Goal: Task Accomplishment & Management: Manage account settings

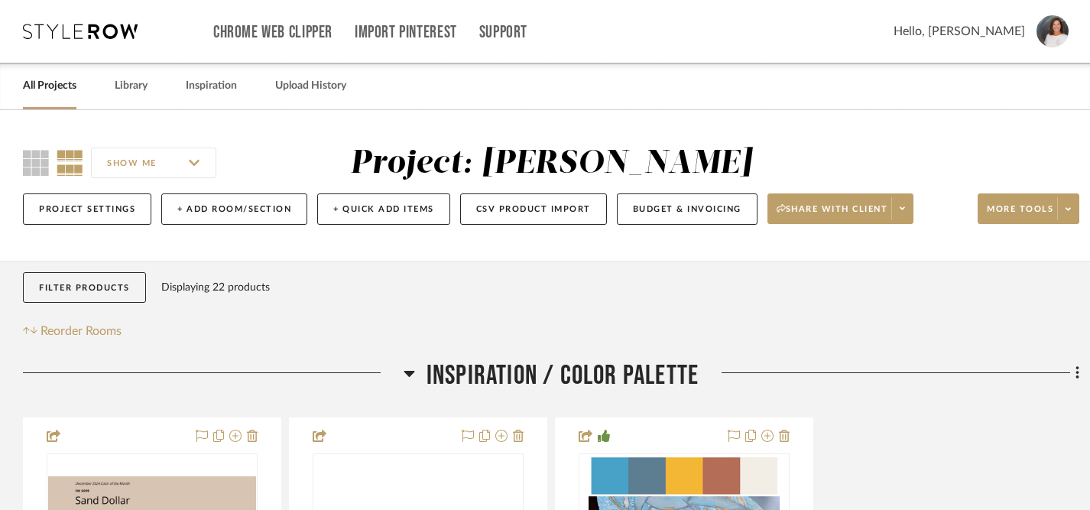
click at [73, 91] on link "All Projects" at bounding box center [49, 86] width 53 height 21
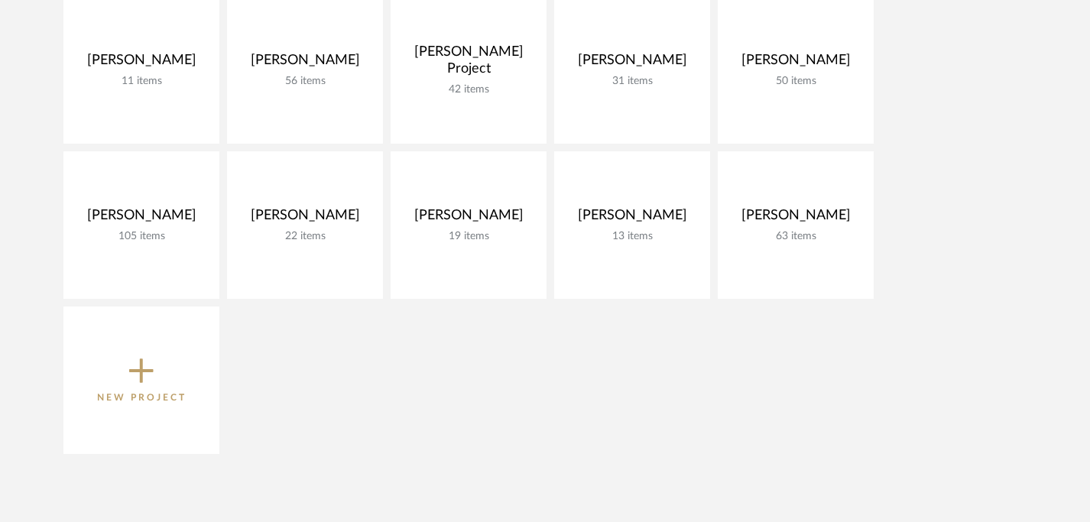
scroll to position [293, 0]
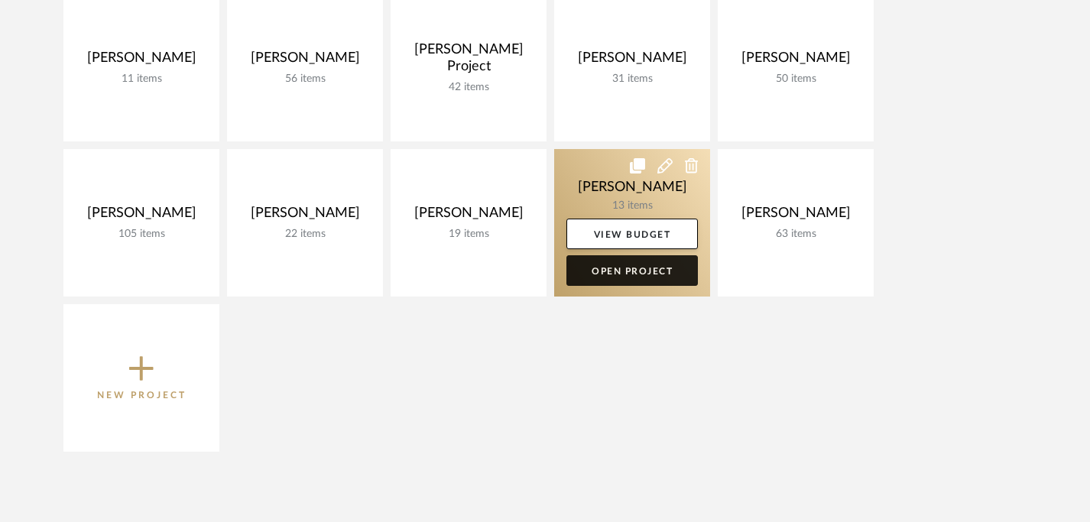
click at [678, 275] on link "Open Project" at bounding box center [631, 270] width 131 height 31
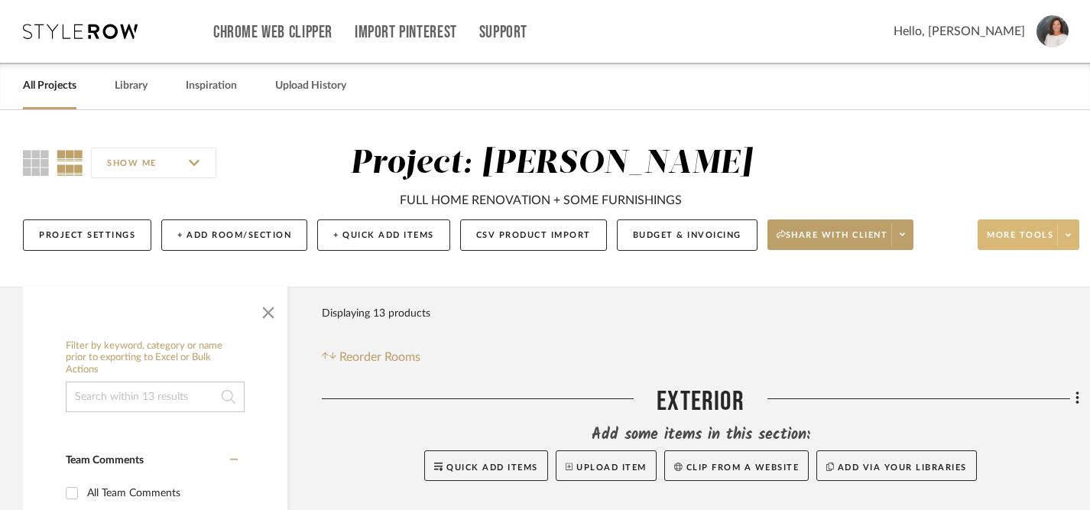
click at [1065, 235] on icon at bounding box center [1067, 234] width 5 height 3
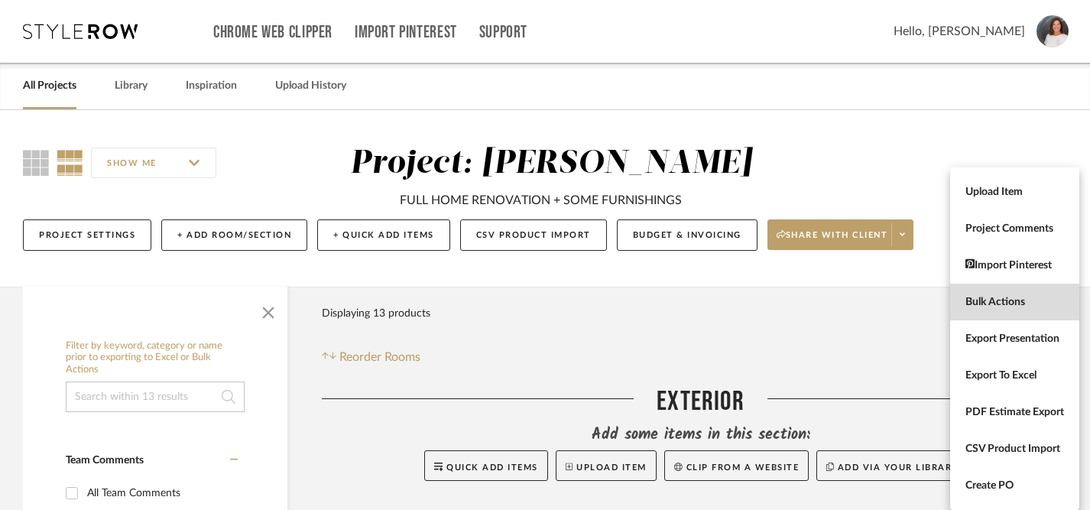
click at [976, 301] on span "Bulk Actions" at bounding box center [1014, 302] width 99 height 13
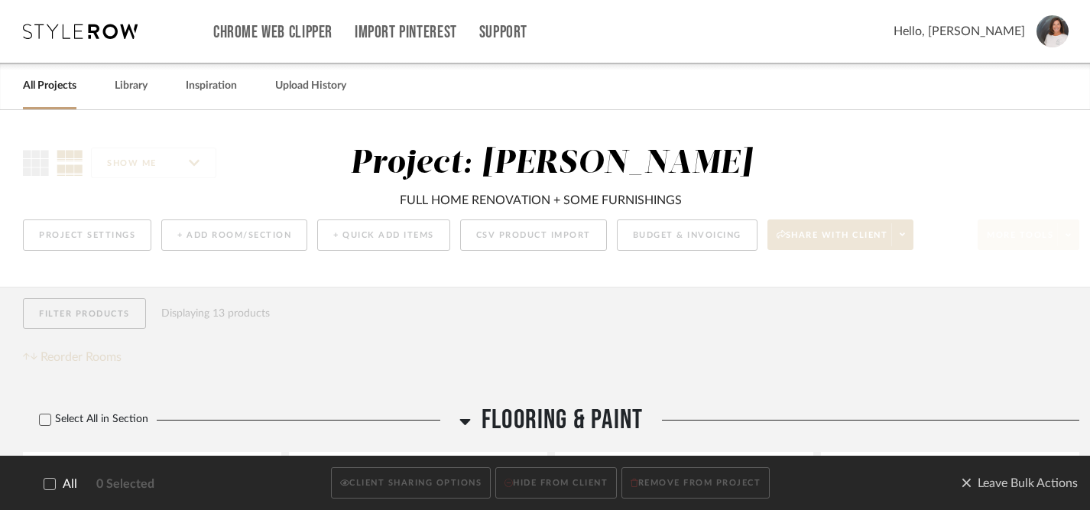
click at [48, 484] on icon at bounding box center [49, 483] width 11 height 11
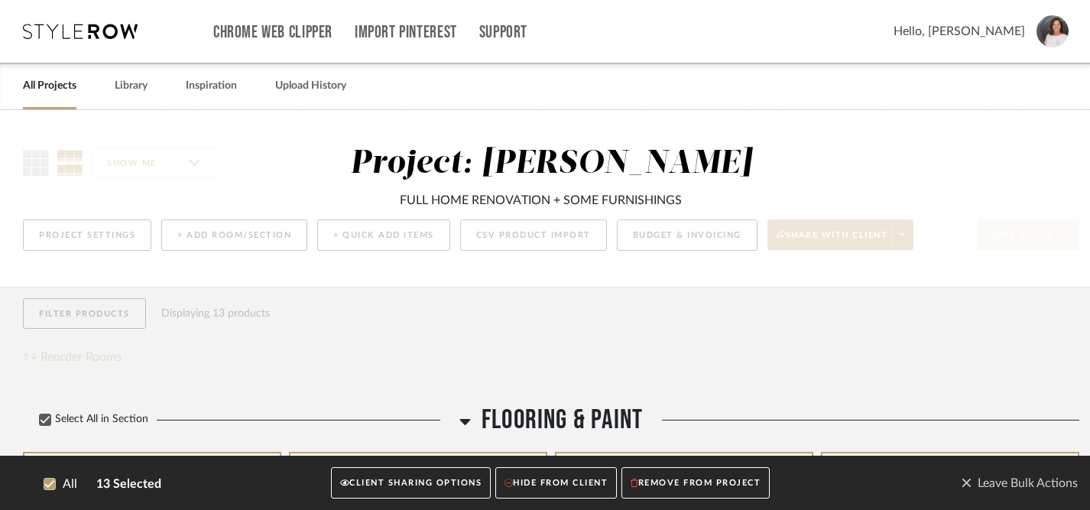
click at [381, 488] on button "CLIENT SHARING OPTIONS" at bounding box center [411, 483] width 160 height 31
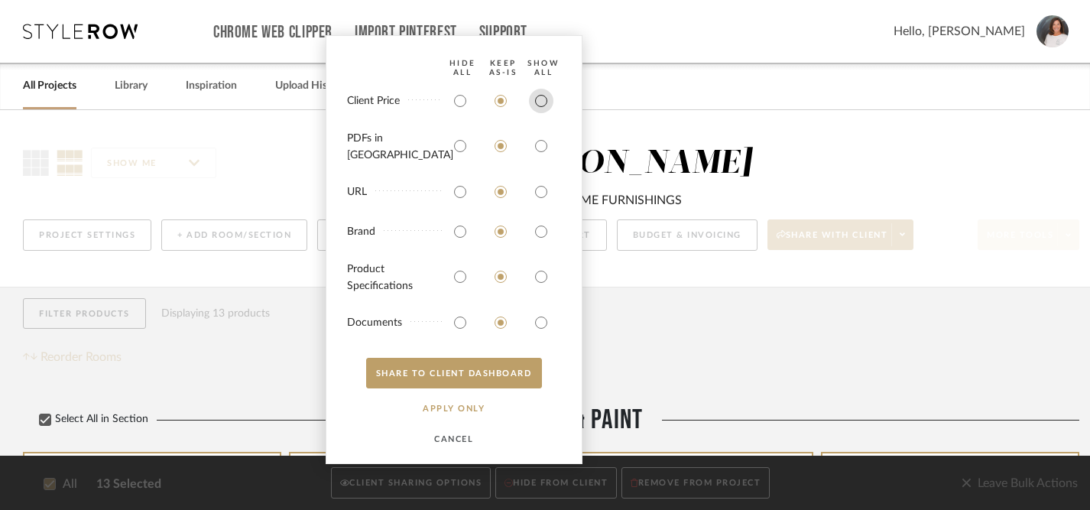
click at [544, 113] on input "radio" at bounding box center [541, 101] width 24 height 24
radio input "true"
click at [539, 151] on input "radio" at bounding box center [541, 146] width 24 height 24
radio input "true"
click at [545, 194] on input "radio" at bounding box center [541, 192] width 24 height 24
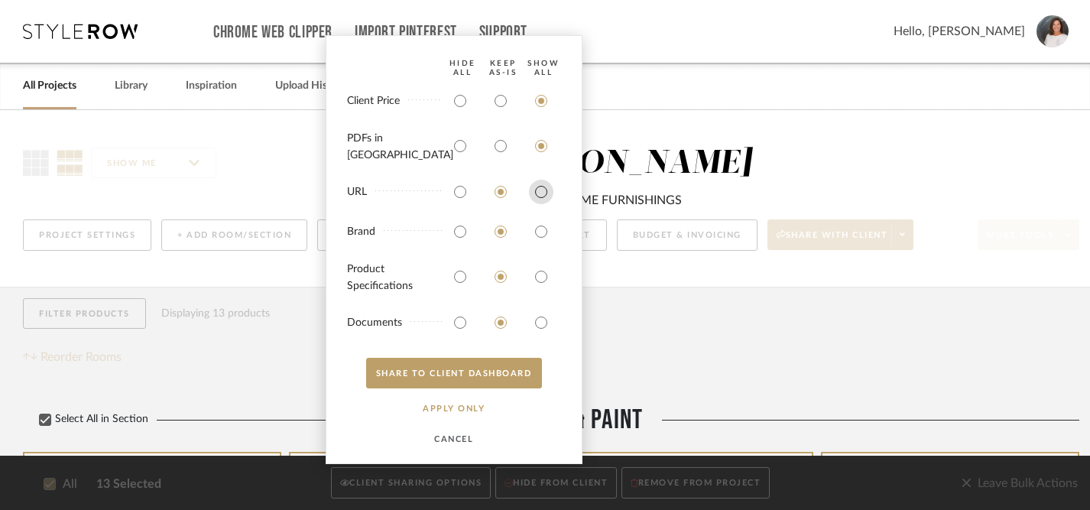
radio input "true"
click at [539, 231] on input "radio" at bounding box center [541, 231] width 24 height 24
radio input "true"
click at [538, 280] on input "radio" at bounding box center [541, 276] width 24 height 24
radio input "true"
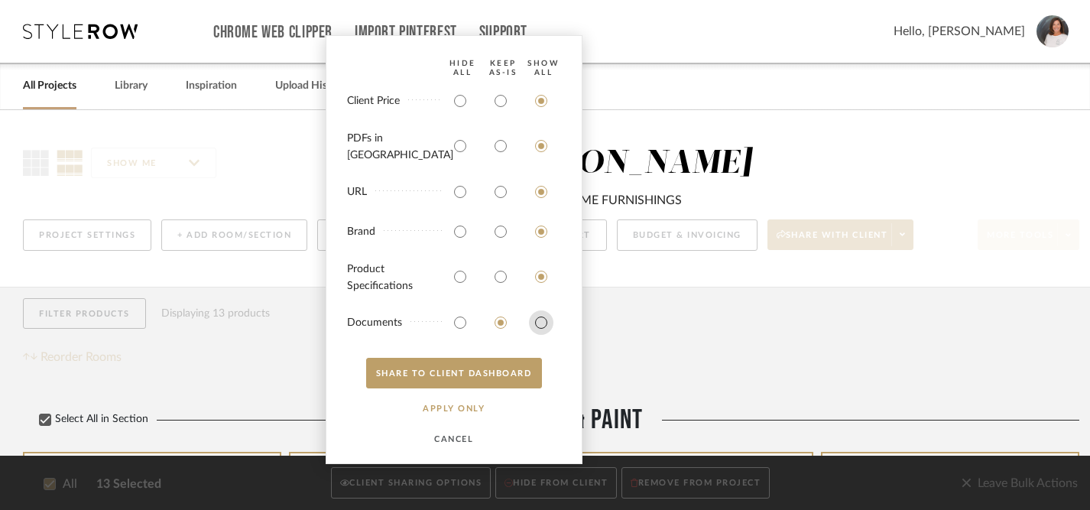
click at [543, 318] on input "radio" at bounding box center [541, 322] width 24 height 24
radio input "true"
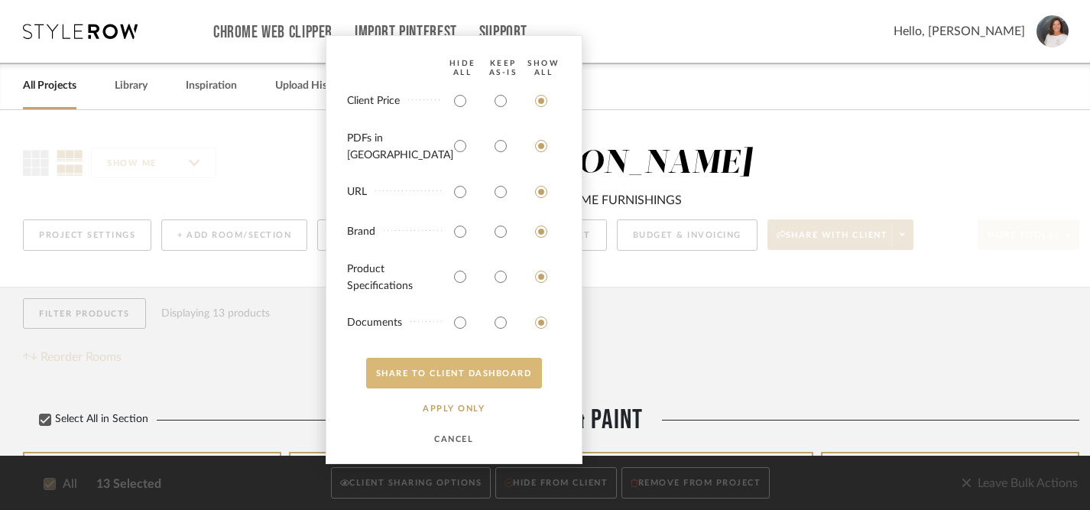
click at [488, 372] on button "SHARE TO CLIENT Dashboard" at bounding box center [454, 373] width 176 height 31
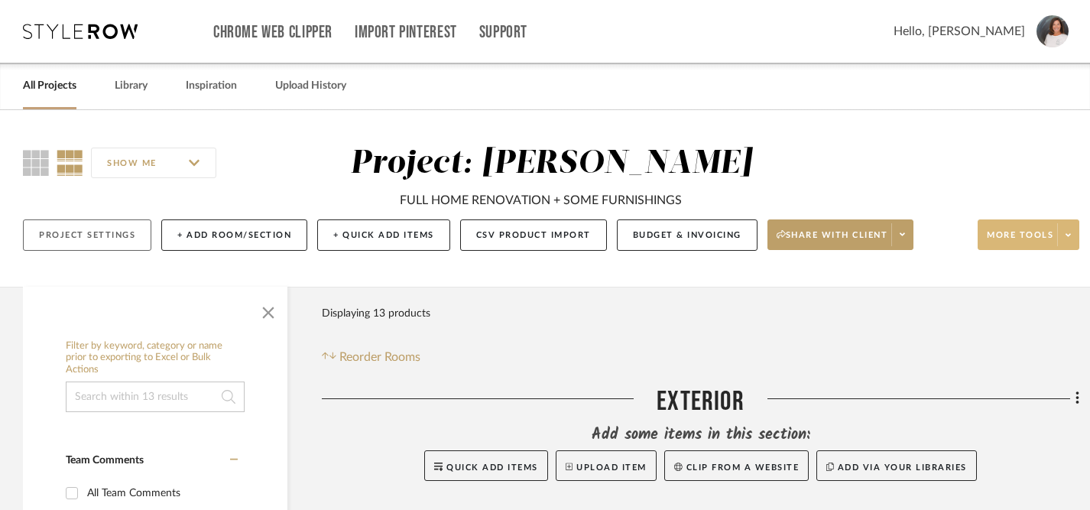
click at [58, 234] on button "Project Settings" at bounding box center [87, 234] width 128 height 31
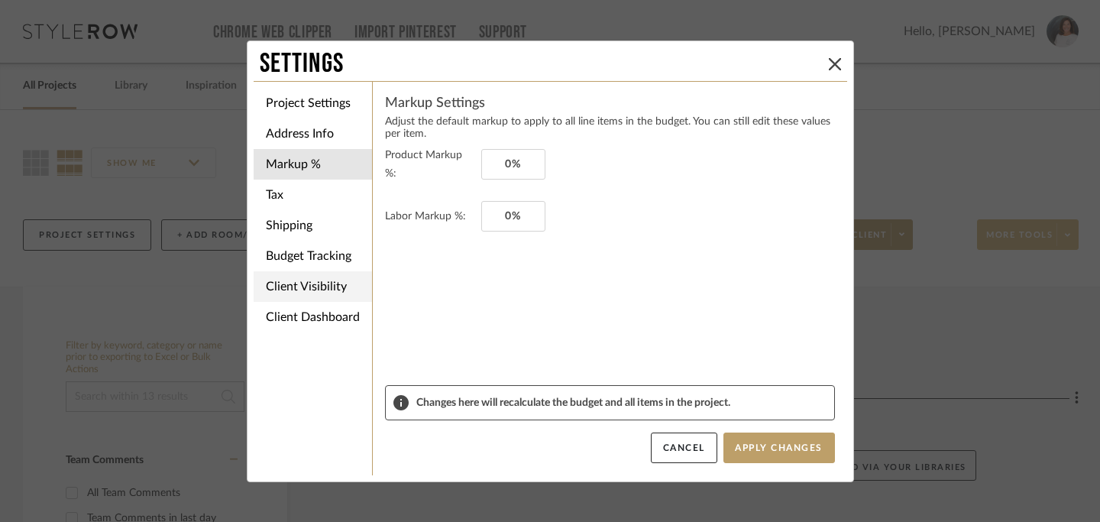
click at [303, 290] on li "Client Visibility" at bounding box center [313, 286] width 118 height 31
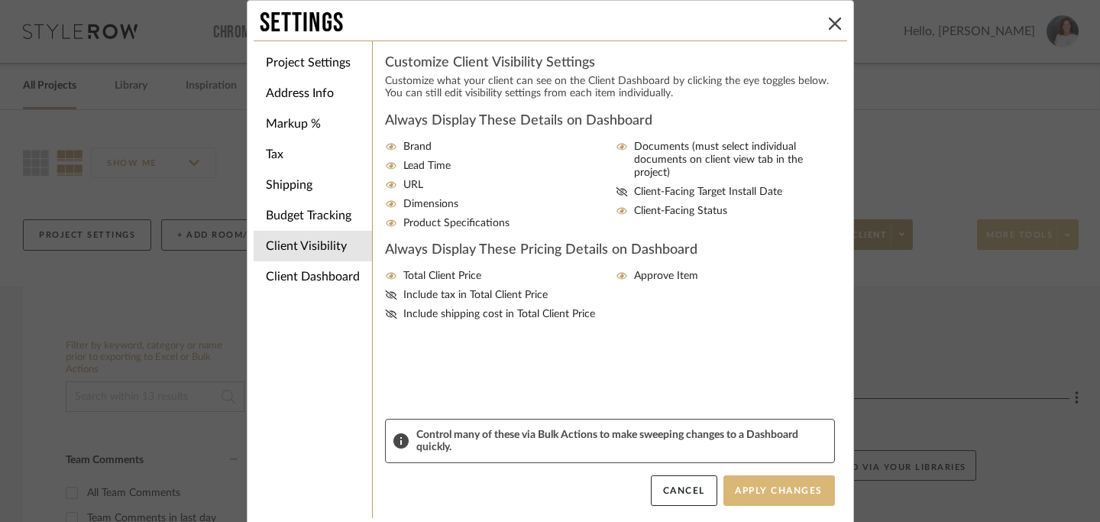
click at [781, 492] on button "Apply Changes" at bounding box center [780, 490] width 112 height 31
click at [957, 130] on div "Settings Project Settings Address Info Markup % Tax Shipping Budget Tracking Cl…" at bounding box center [550, 261] width 1100 height 522
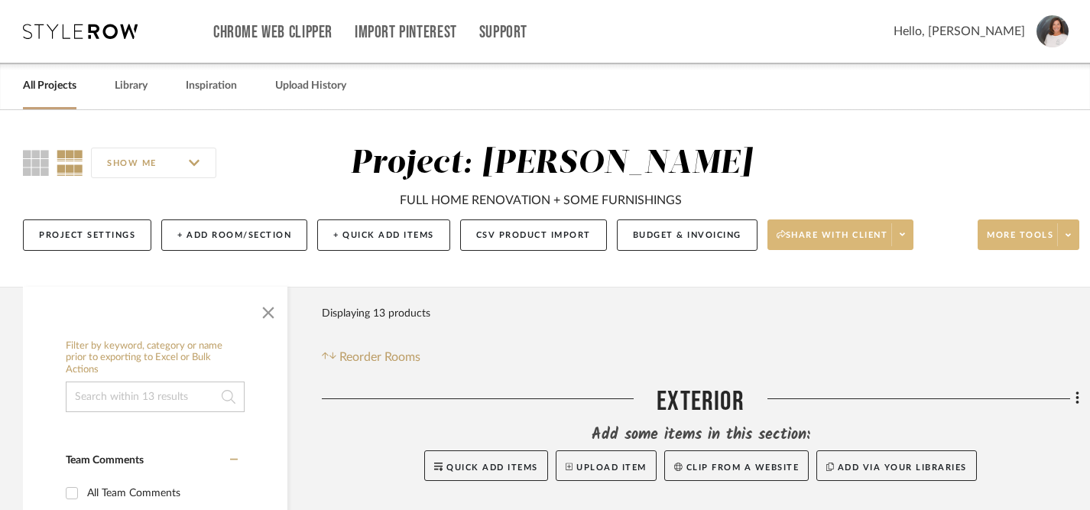
click at [888, 236] on span "Share with client" at bounding box center [832, 240] width 112 height 23
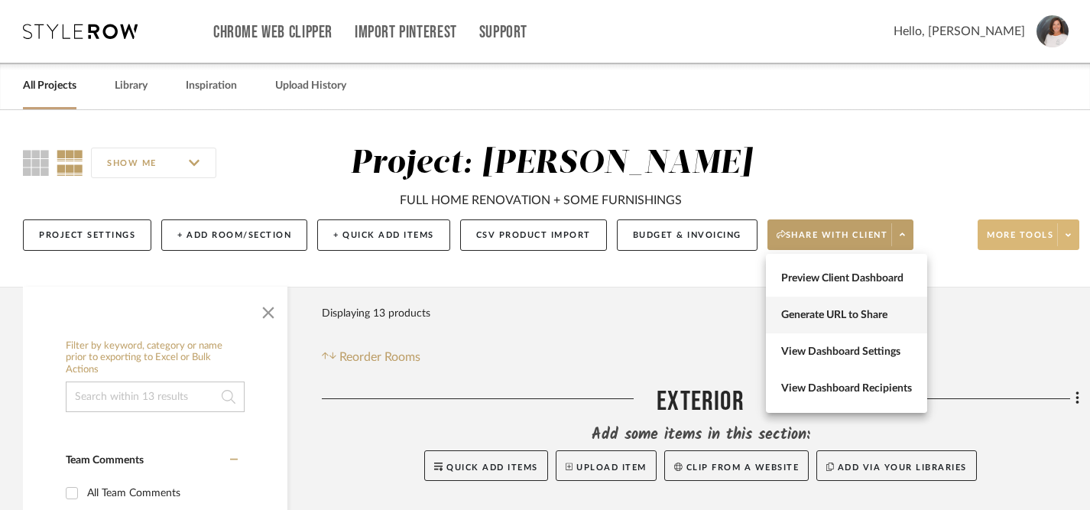
click at [856, 310] on span "Generate URL to Share" at bounding box center [846, 315] width 131 height 13
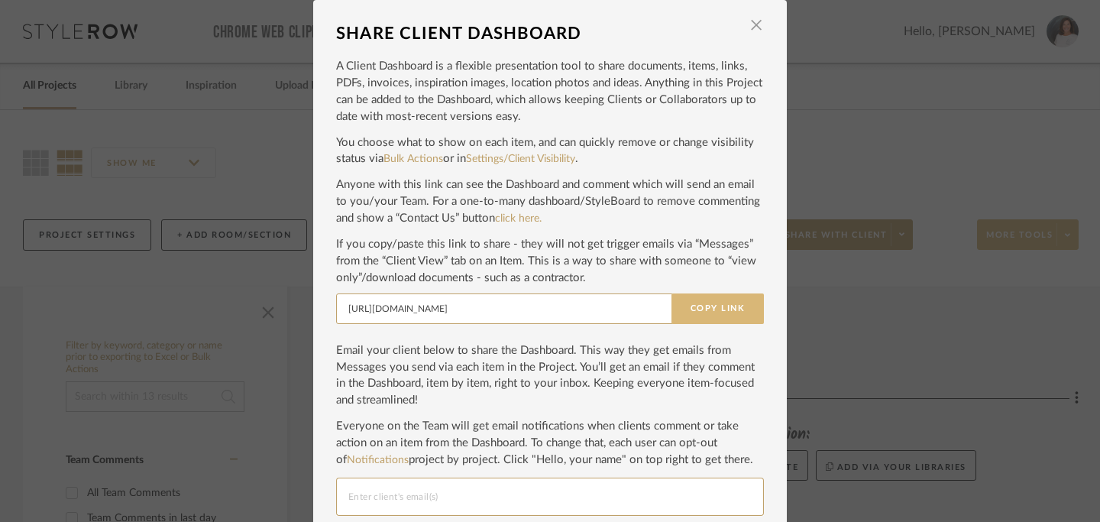
click at [711, 312] on button "Copy Link" at bounding box center [718, 308] width 92 height 31
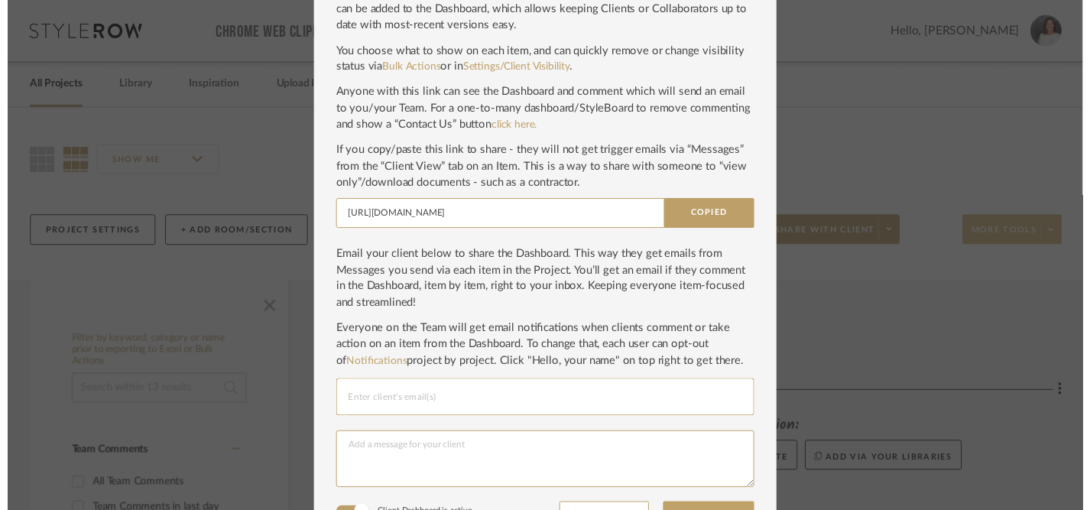
scroll to position [130, 0]
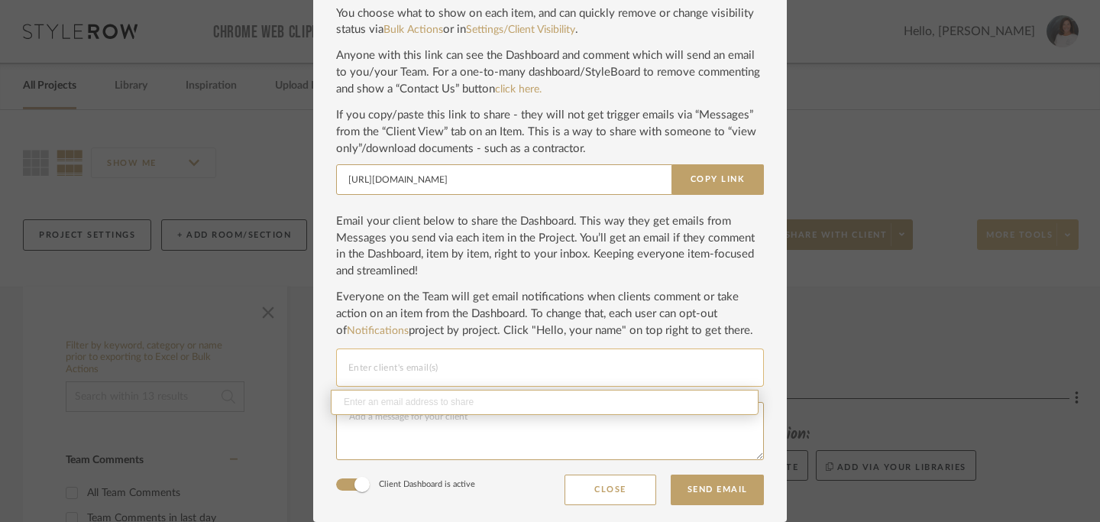
click at [656, 368] on input "Email selection" at bounding box center [549, 367] width 403 height 18
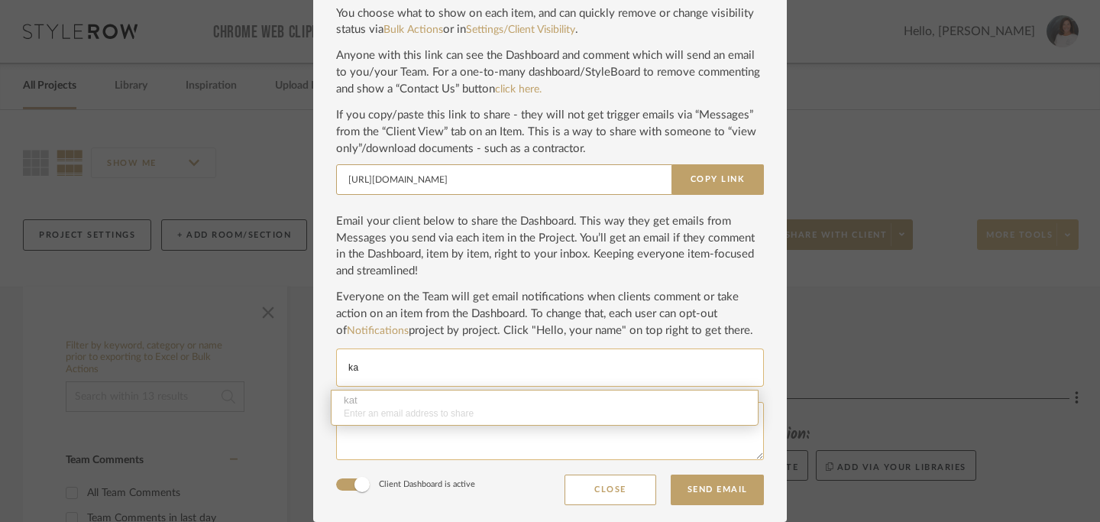
type input "k"
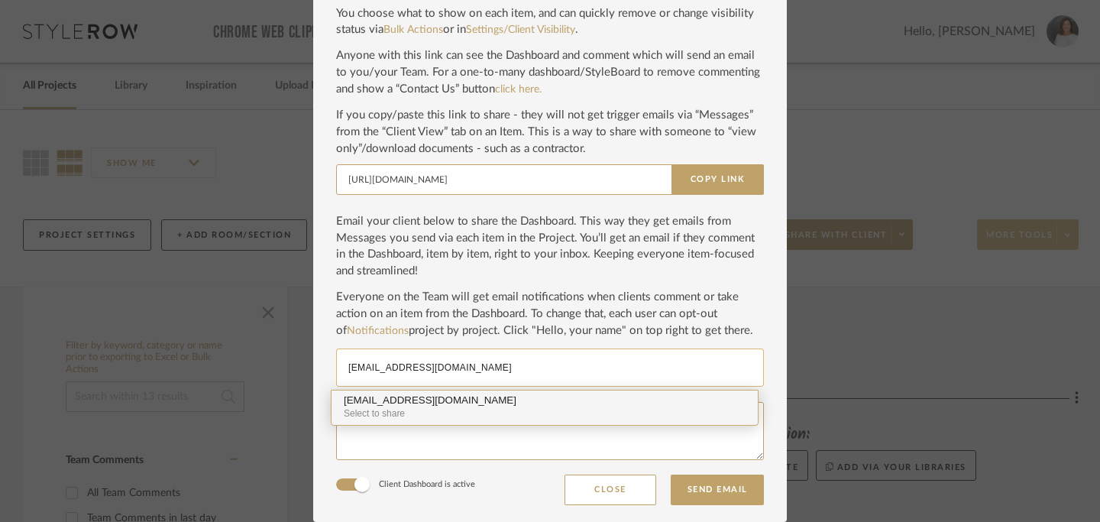
type input "[EMAIL_ADDRESS][DOMAIN_NAME]"
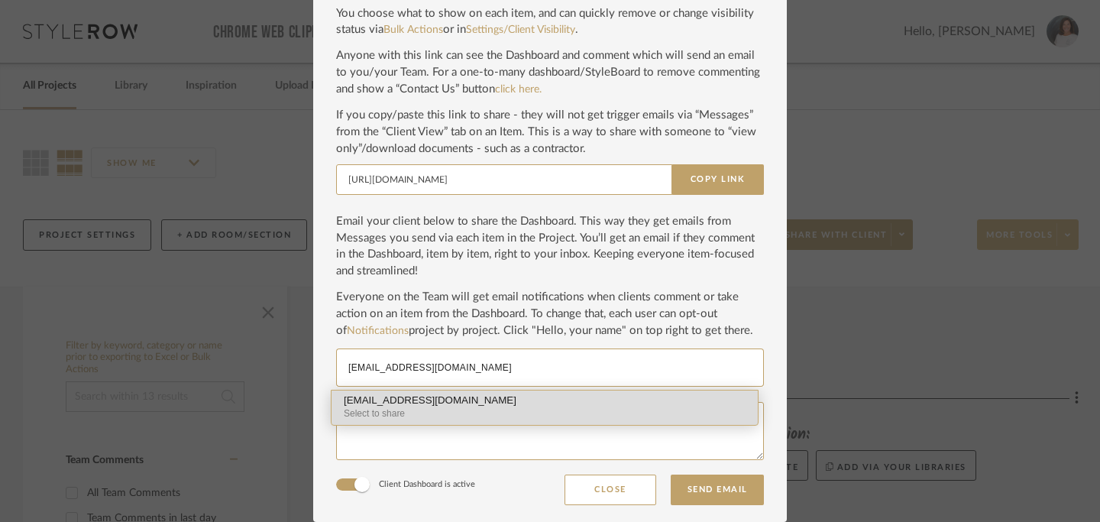
click at [396, 403] on div "[EMAIL_ADDRESS][DOMAIN_NAME]" at bounding box center [545, 400] width 402 height 11
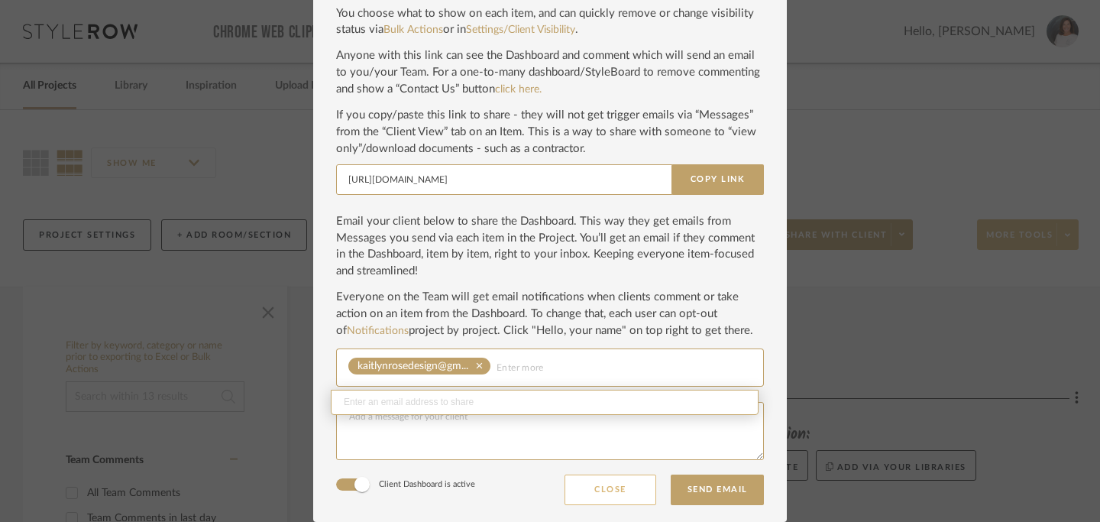
click at [599, 494] on button "Close" at bounding box center [611, 490] width 92 height 31
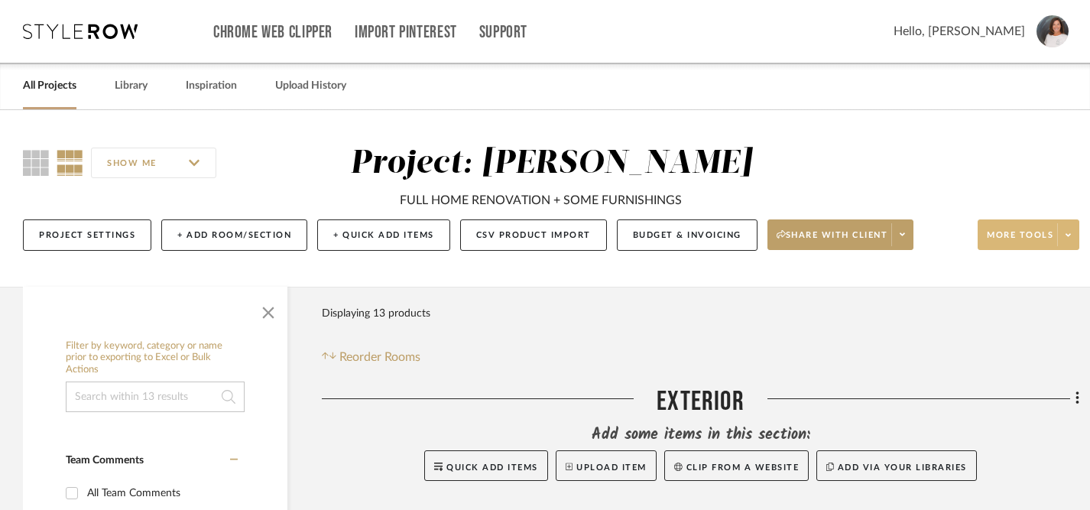
click at [1014, 27] on span "Hello, [PERSON_NAME]" at bounding box center [958, 31] width 131 height 18
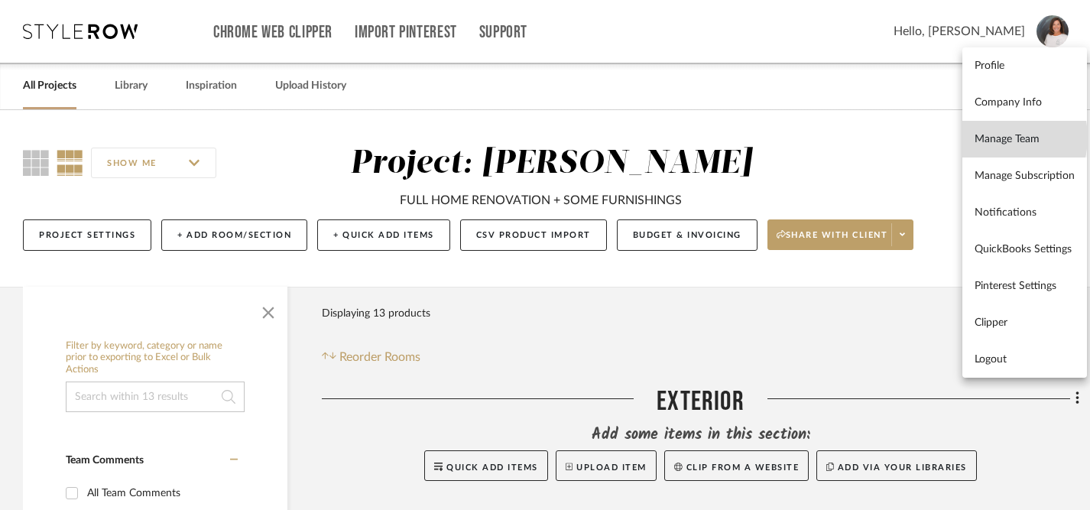
click at [1002, 138] on span "Manage Team" at bounding box center [1024, 139] width 100 height 13
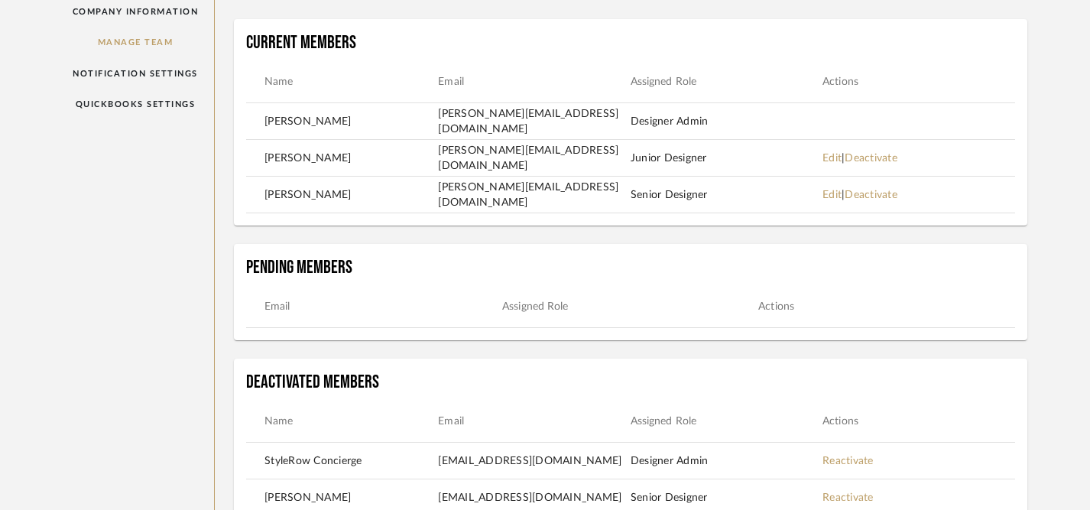
scroll to position [159, 0]
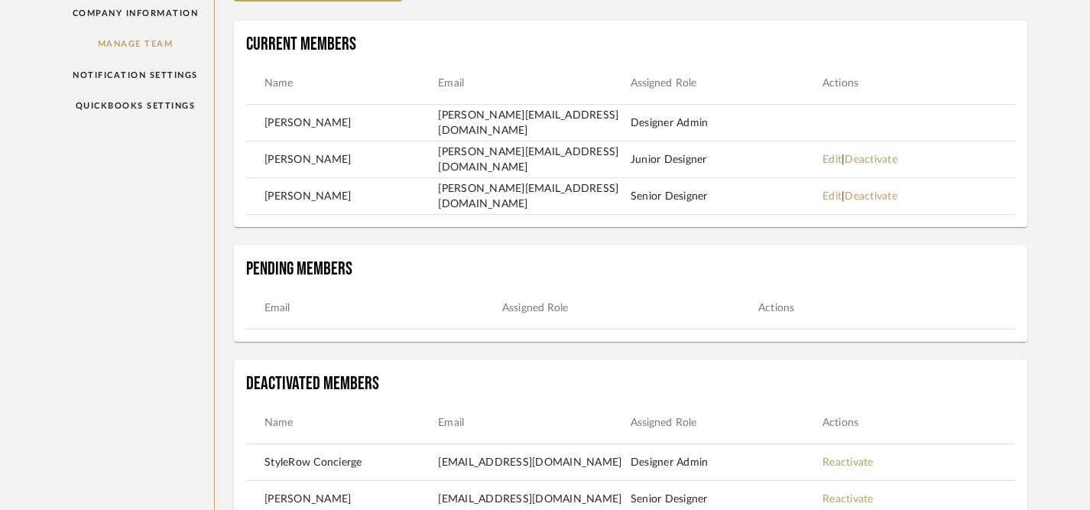
click at [280, 311] on th "Email" at bounding box center [374, 308] width 256 height 17
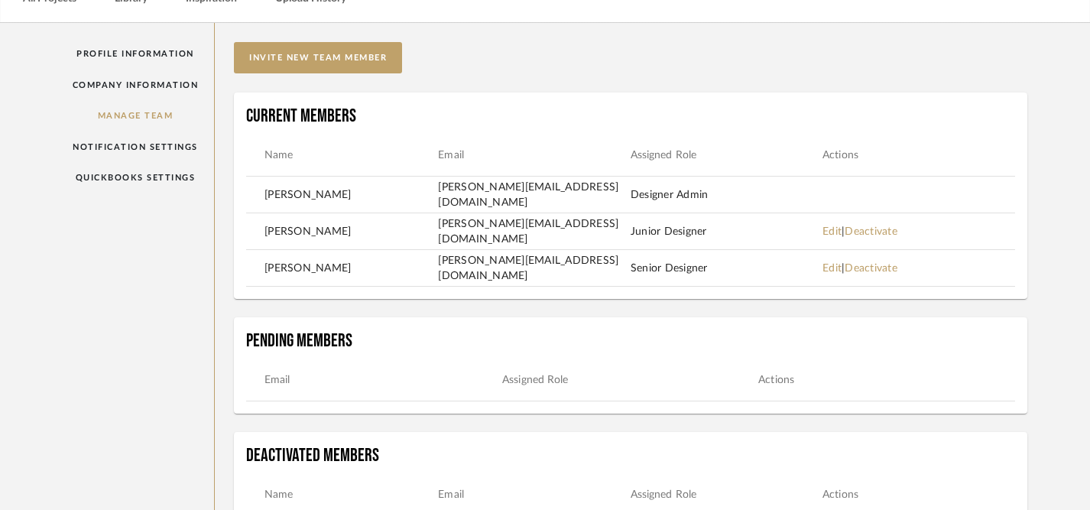
scroll to position [81, 0]
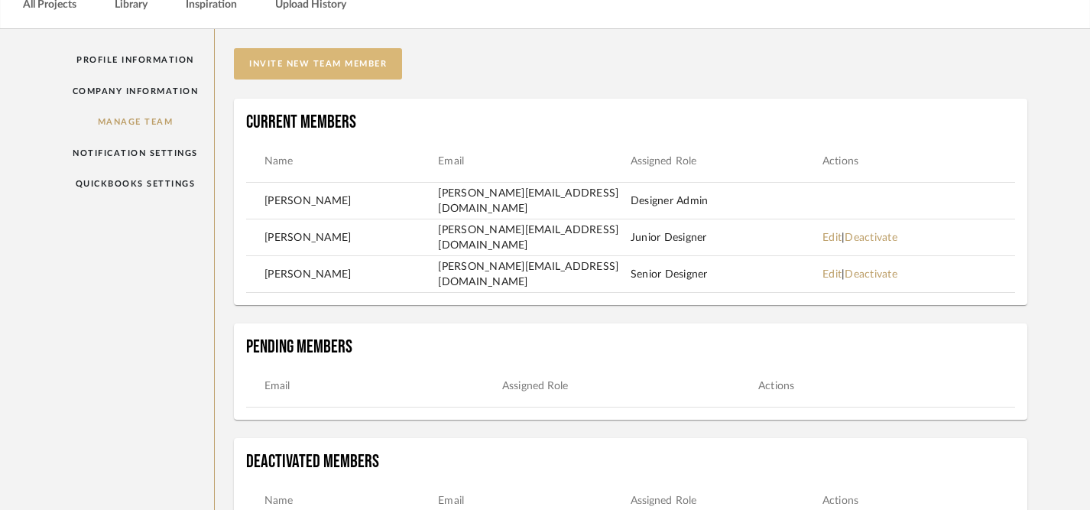
click at [314, 58] on button "invite new team member" at bounding box center [318, 63] width 168 height 31
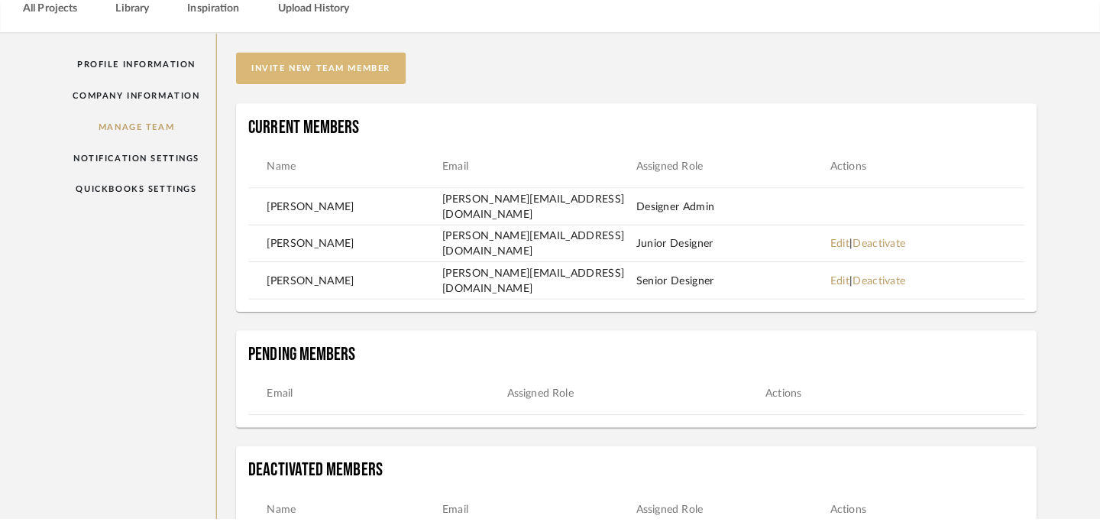
scroll to position [0, 0]
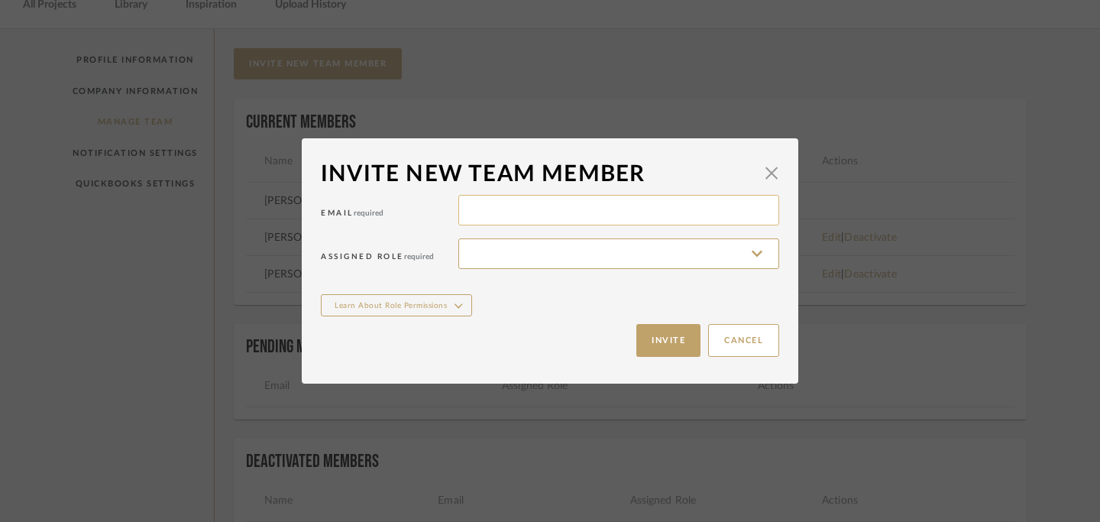
click at [465, 209] on input at bounding box center [618, 210] width 321 height 31
type input "[EMAIL_ADDRESS][DOMAIN_NAME]"
click at [511, 254] on input at bounding box center [618, 253] width 321 height 31
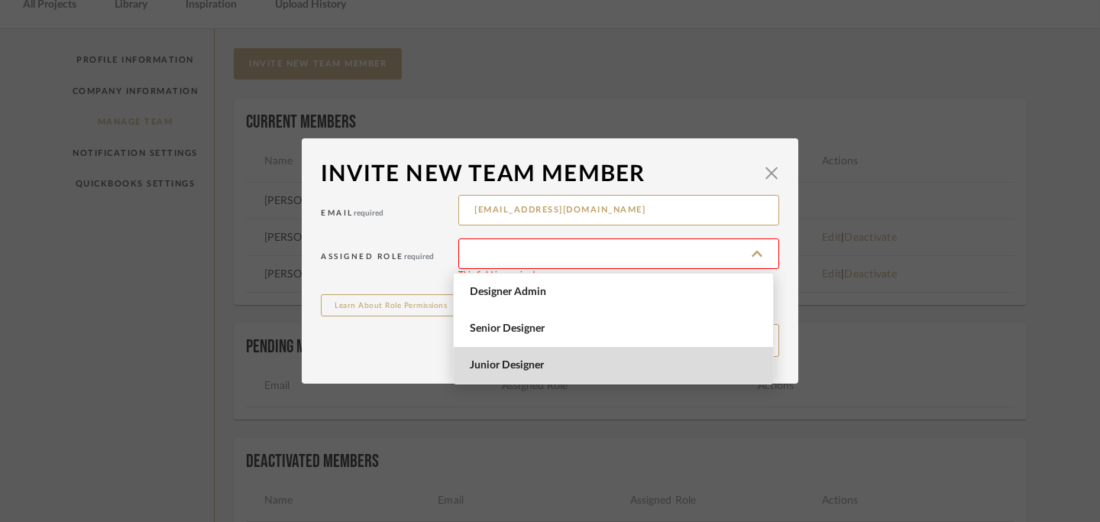
click at [563, 370] on span "Junior Designer" at bounding box center [615, 365] width 291 height 13
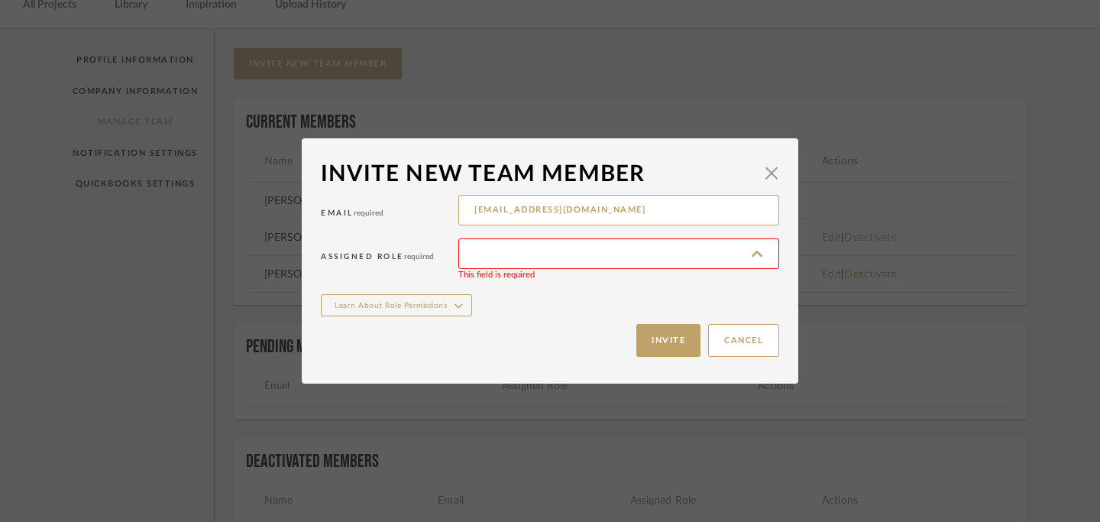
type input "Junior Designer"
click at [455, 304] on icon "button" at bounding box center [459, 306] width 8 height 16
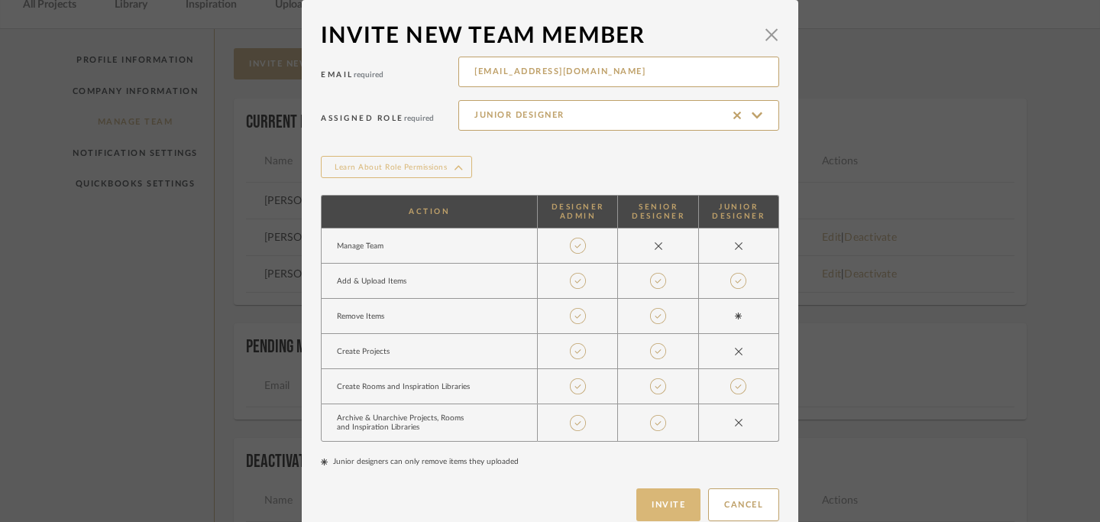
click at [664, 501] on button "Invite" at bounding box center [669, 504] width 64 height 33
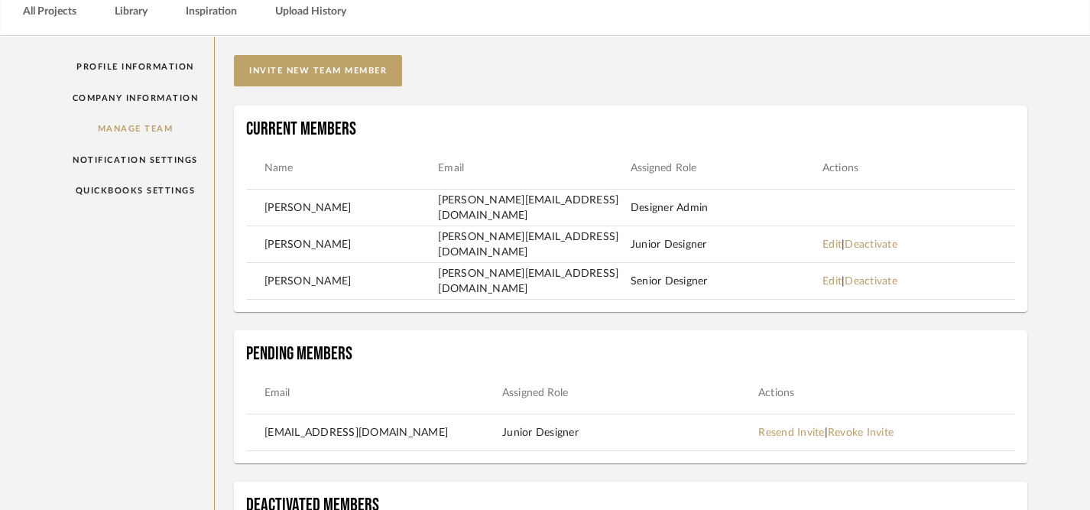
scroll to position [66, 0]
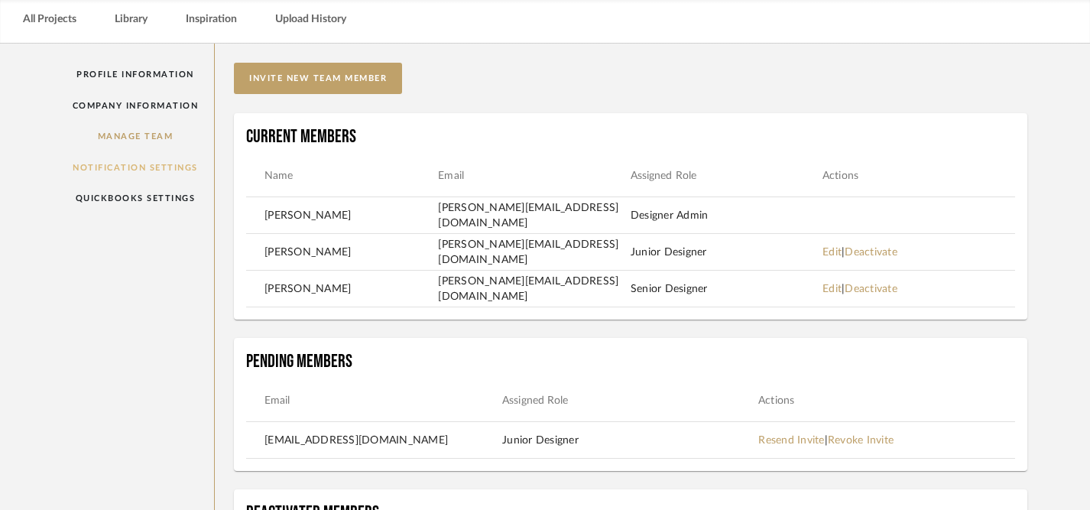
click at [127, 169] on link "Notification Settings" at bounding box center [136, 167] width 158 height 31
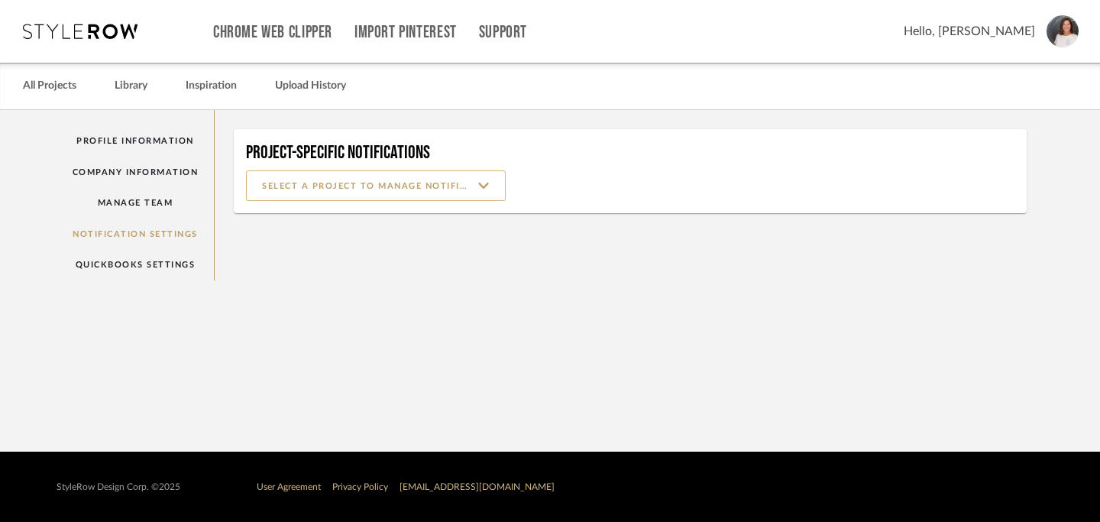
click at [490, 186] on input at bounding box center [376, 185] width 260 height 31
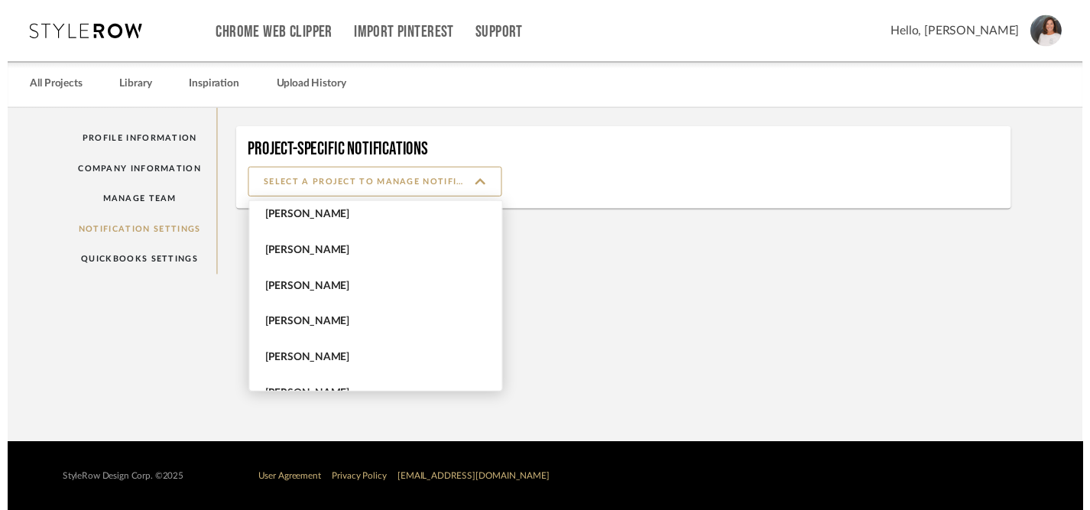
scroll to position [173, 0]
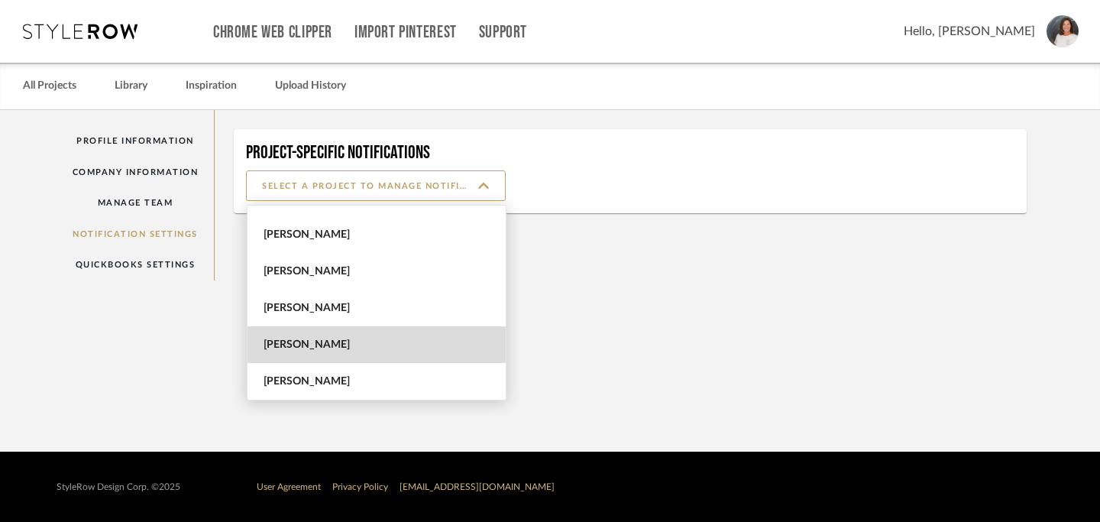
click at [418, 350] on span "[PERSON_NAME]" at bounding box center [379, 345] width 230 height 13
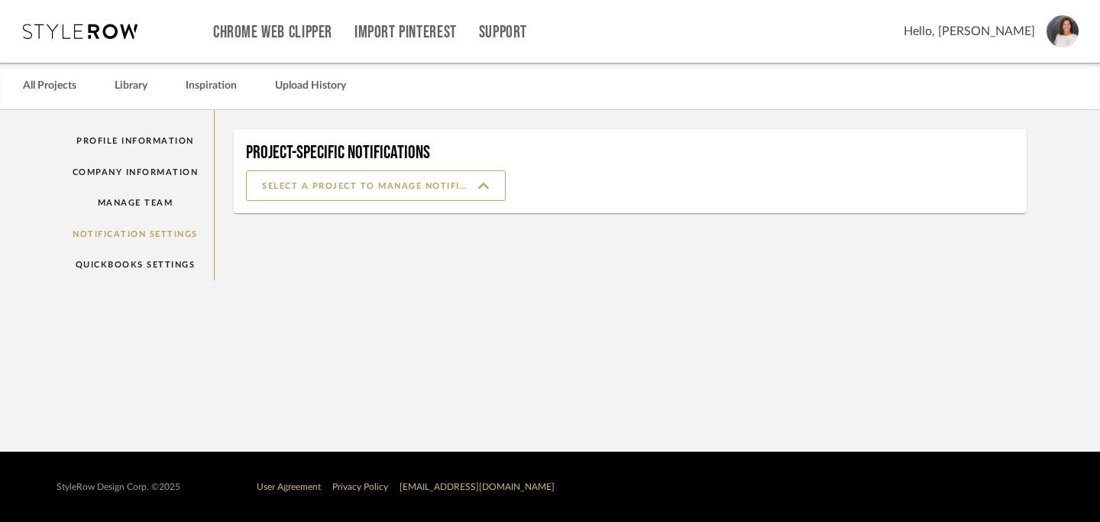
type input "[PERSON_NAME]"
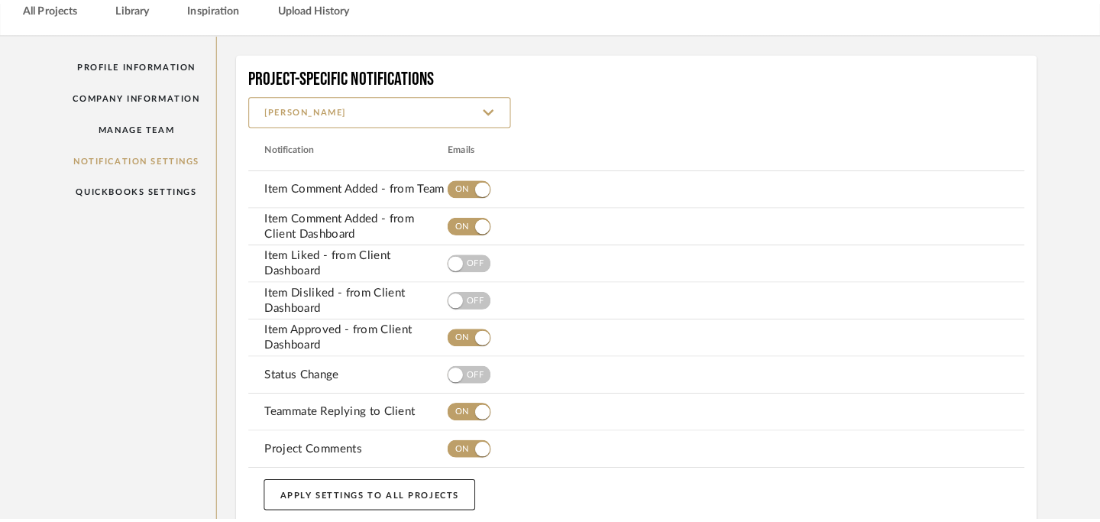
scroll to position [0, 0]
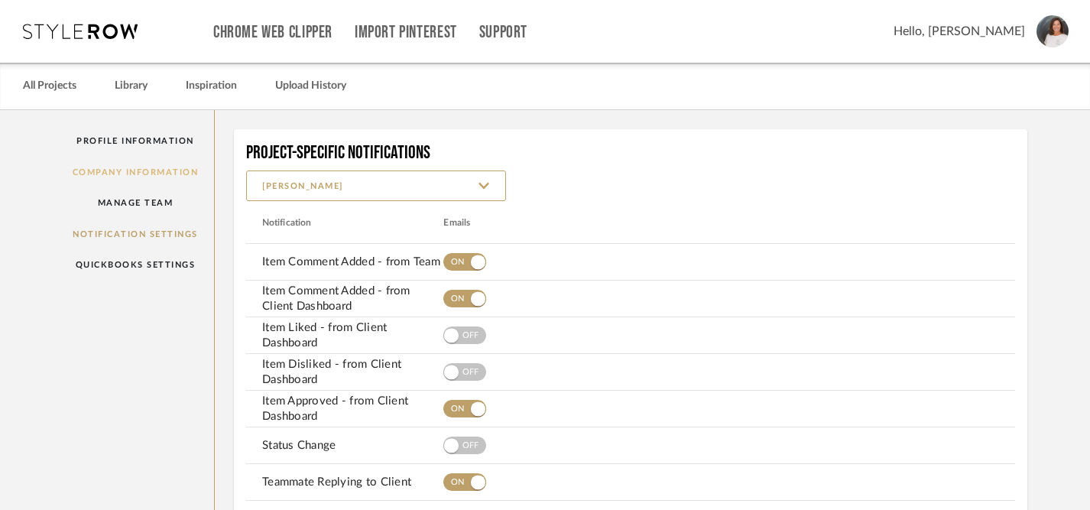
click at [156, 175] on link "Company Information" at bounding box center [136, 172] width 158 height 31
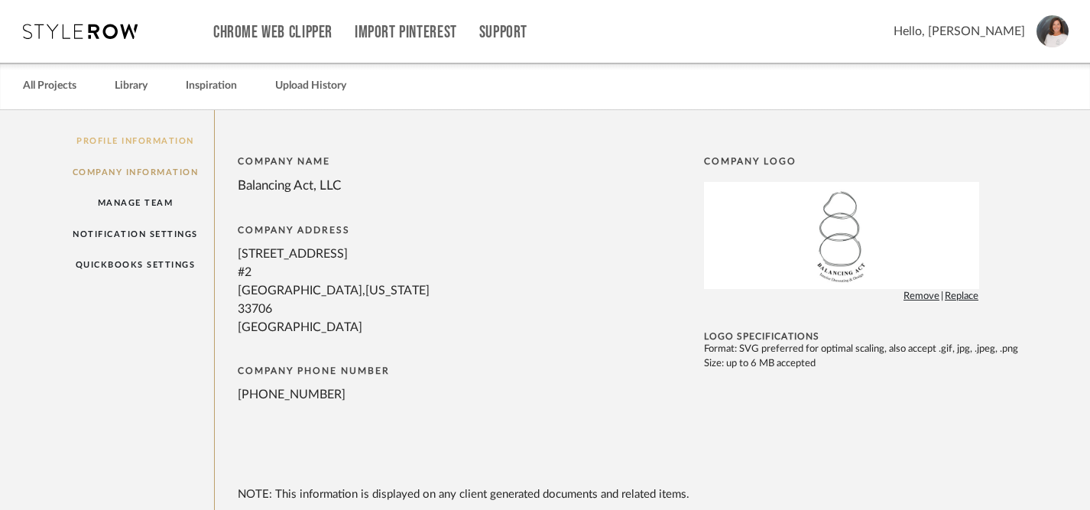
click at [149, 141] on link "Profile Information" at bounding box center [136, 140] width 158 height 31
